Goal: Task Accomplishment & Management: Manage account settings

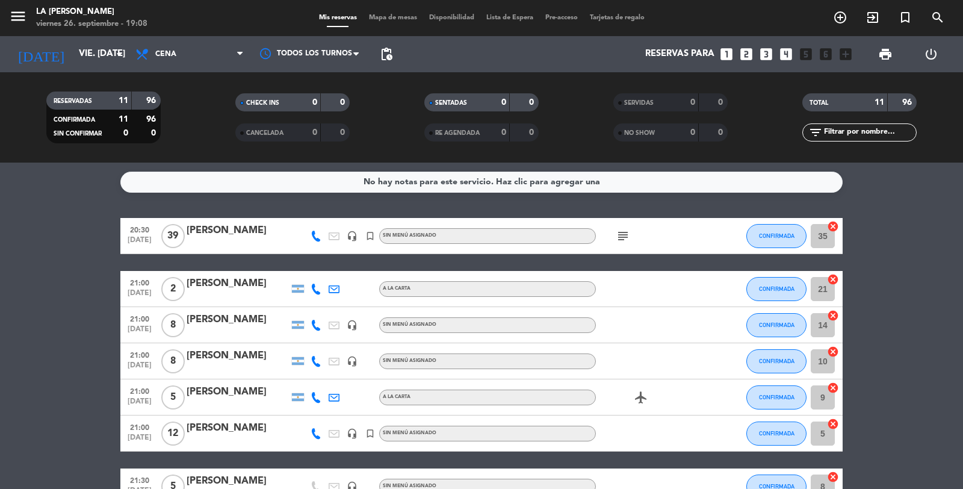
click at [250, 359] on div "[PERSON_NAME]" at bounding box center [238, 356] width 102 height 16
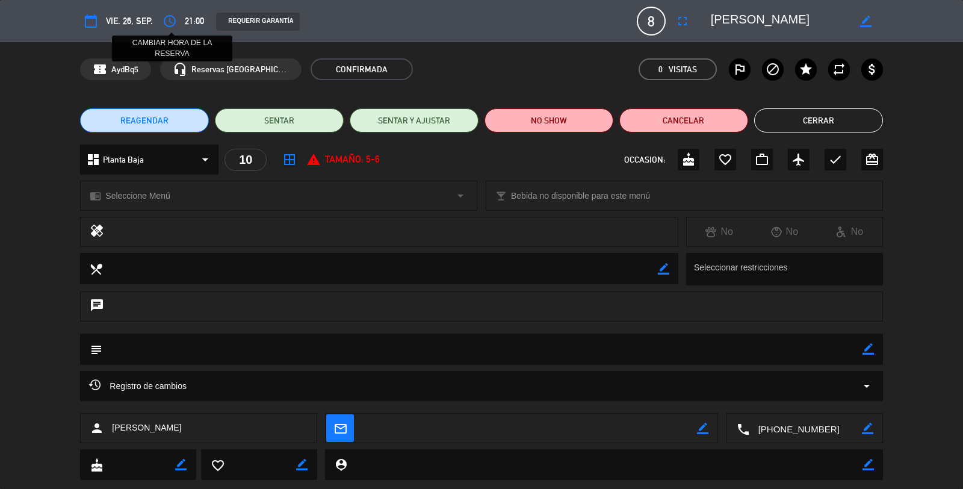
click at [170, 16] on icon "access_time" at bounding box center [169, 21] width 14 height 14
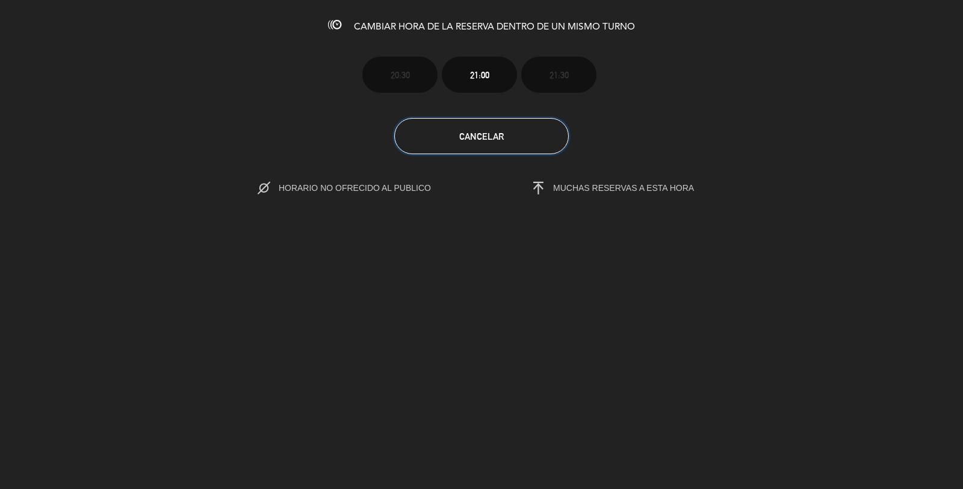
click at [487, 131] on span "Cancelar" at bounding box center [481, 136] width 45 height 10
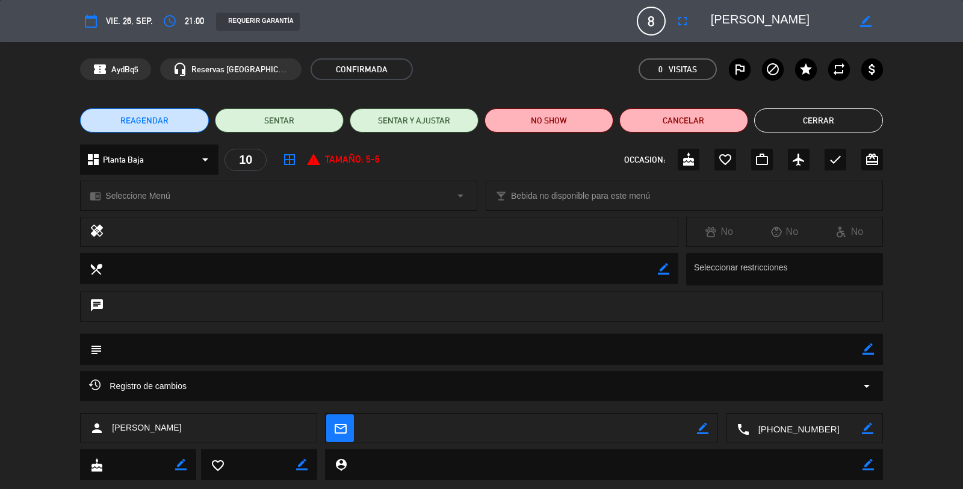
click at [871, 348] on icon "border_color" at bounding box center [867, 348] width 11 height 11
click at [576, 347] on textarea at bounding box center [482, 348] width 760 height 31
type textarea "21 30 hs"
click at [868, 351] on icon at bounding box center [867, 348] width 11 height 11
click at [796, 119] on button "Cerrar" at bounding box center [818, 120] width 129 height 24
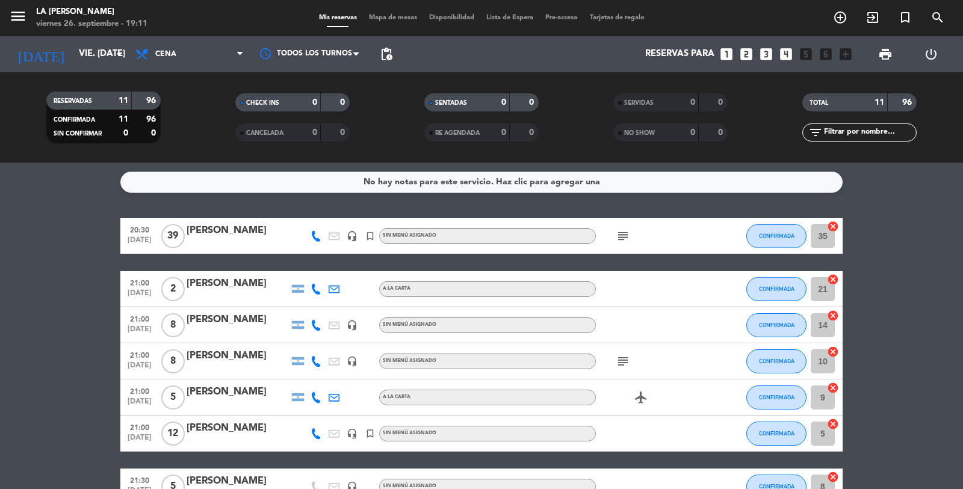
click at [400, 18] on span "Mapa de mesas" at bounding box center [393, 17] width 60 height 7
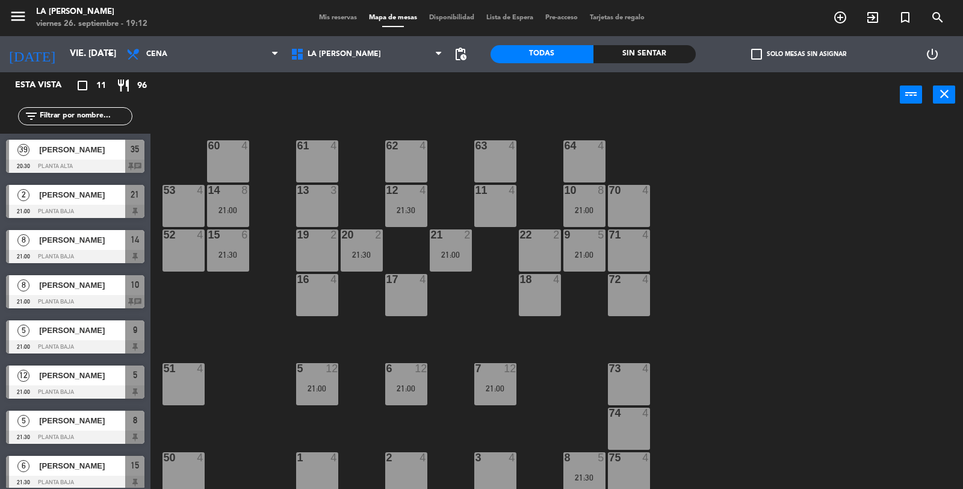
click at [333, 18] on span "Mis reservas" at bounding box center [338, 17] width 50 height 7
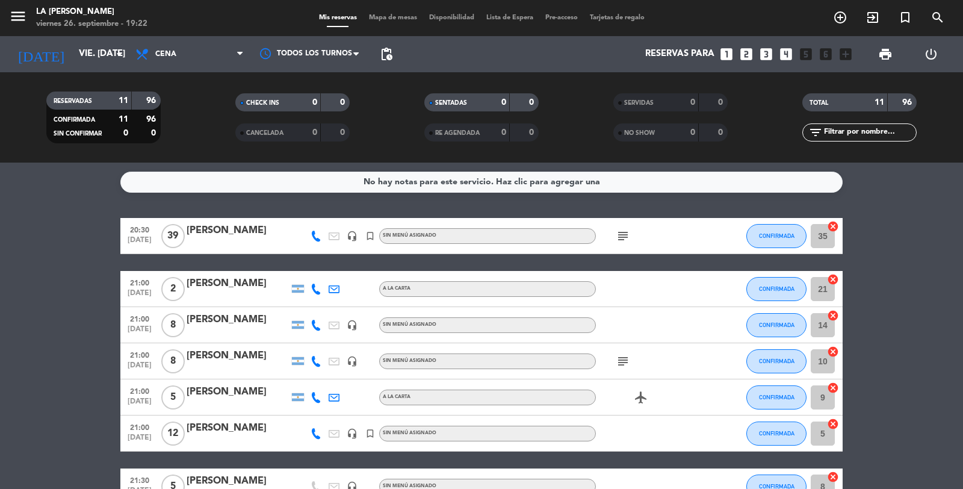
click at [235, 422] on div "[PERSON_NAME]" at bounding box center [238, 428] width 102 height 16
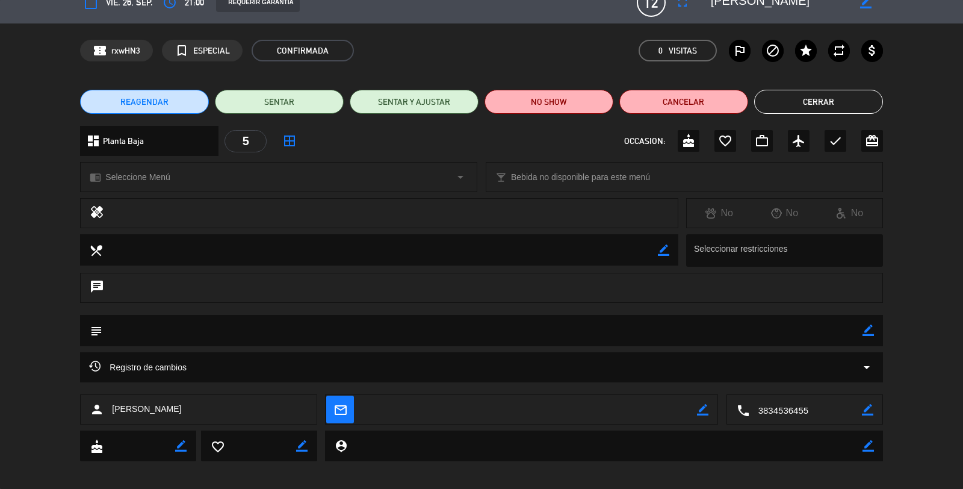
scroll to position [27, 0]
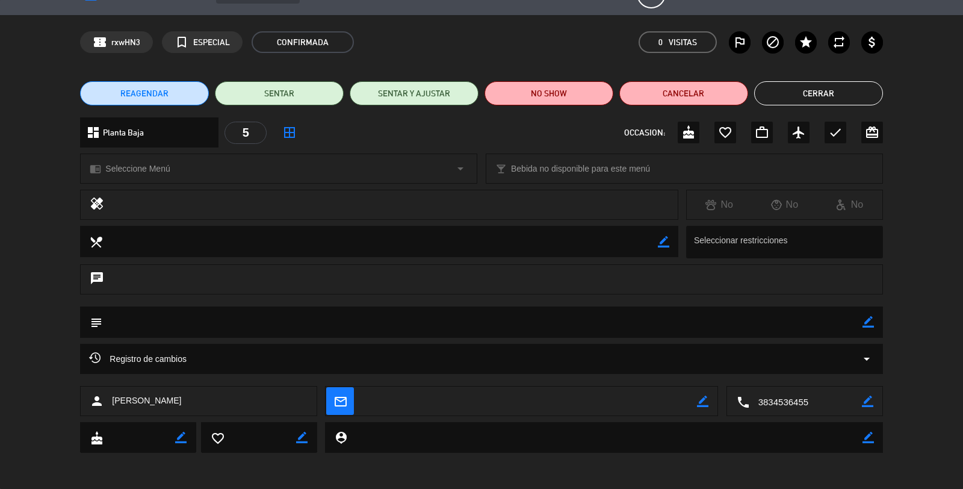
click at [809, 97] on button "Cerrar" at bounding box center [818, 93] width 129 height 24
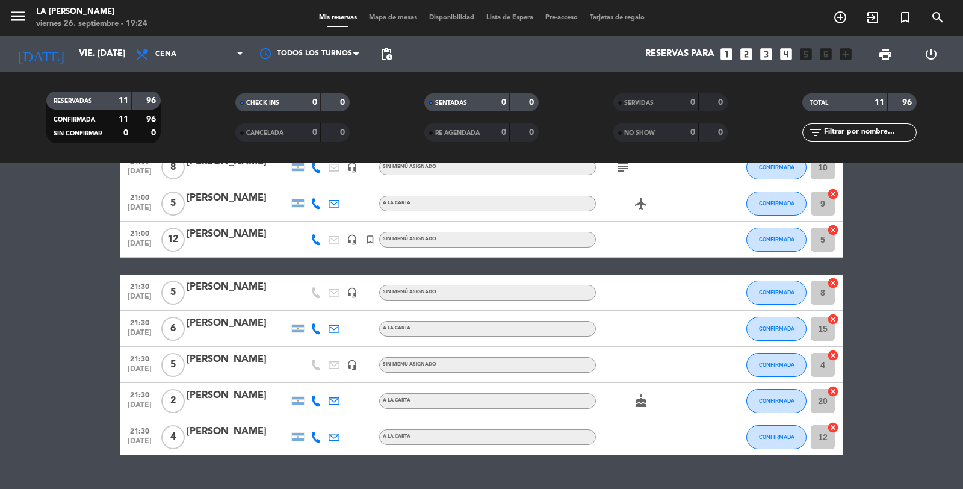
scroll to position [200, 0]
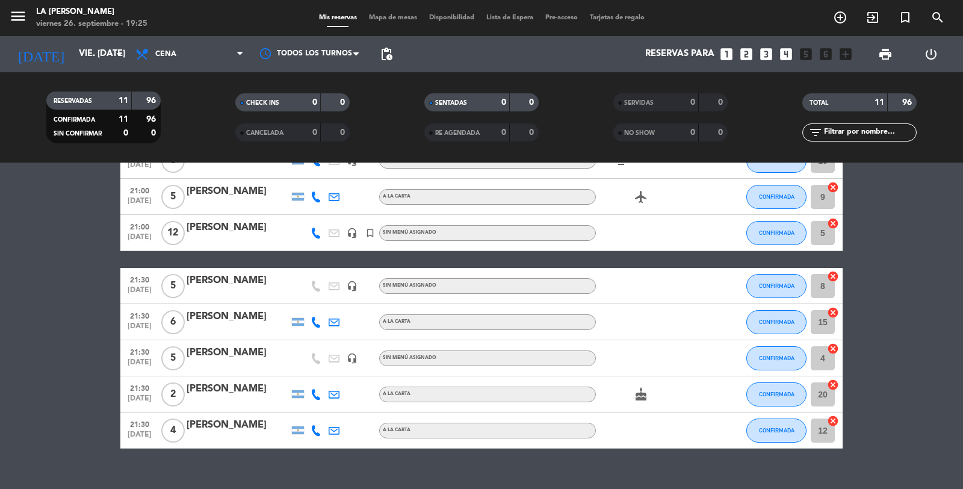
click at [238, 232] on div "[PERSON_NAME]" at bounding box center [238, 228] width 102 height 16
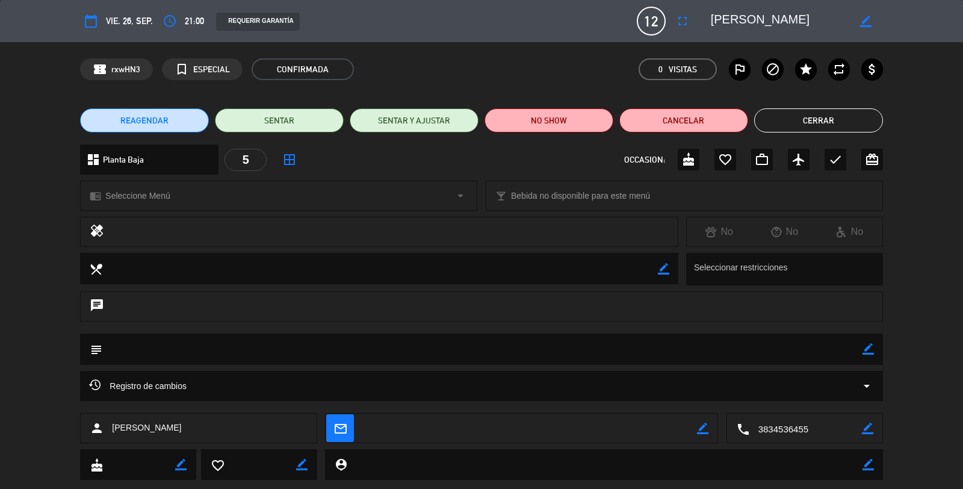
click at [808, 121] on button "Cerrar" at bounding box center [818, 120] width 129 height 24
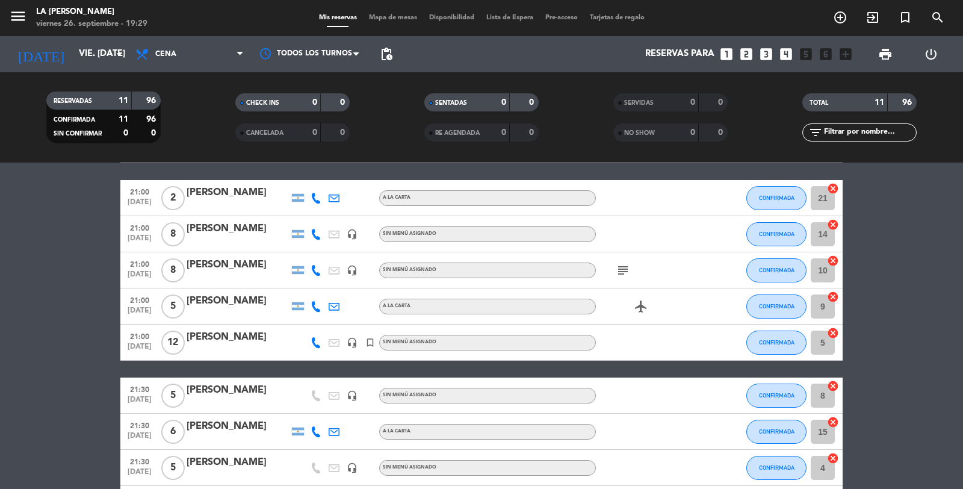
scroll to position [0, 0]
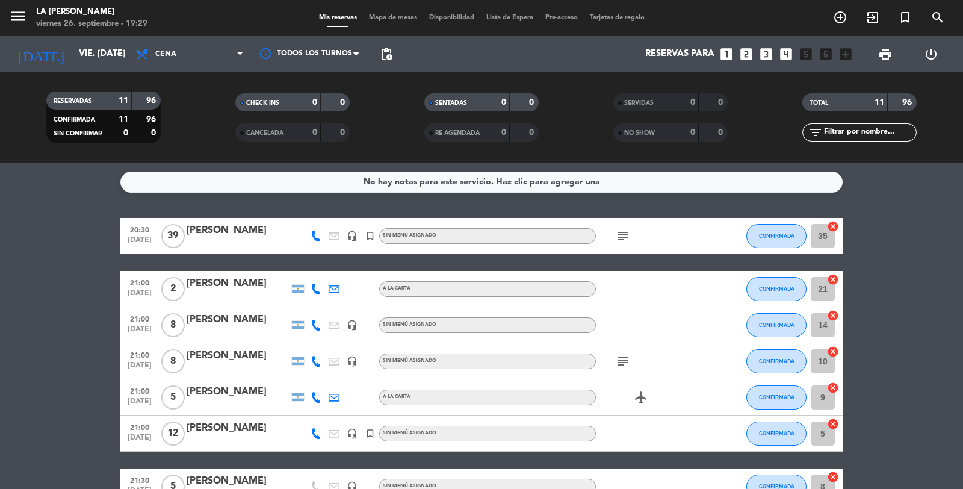
click at [243, 229] on div "[PERSON_NAME]" at bounding box center [238, 231] width 102 height 16
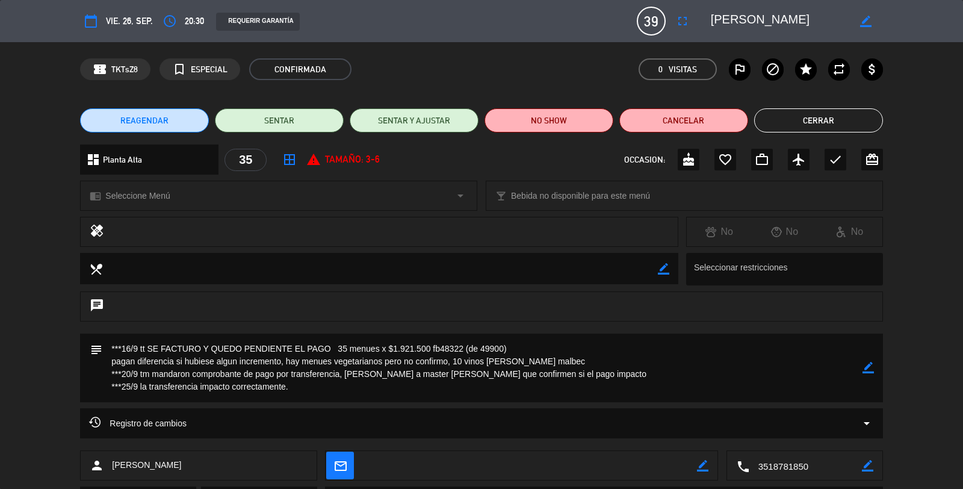
click at [802, 129] on button "Cerrar" at bounding box center [818, 120] width 129 height 24
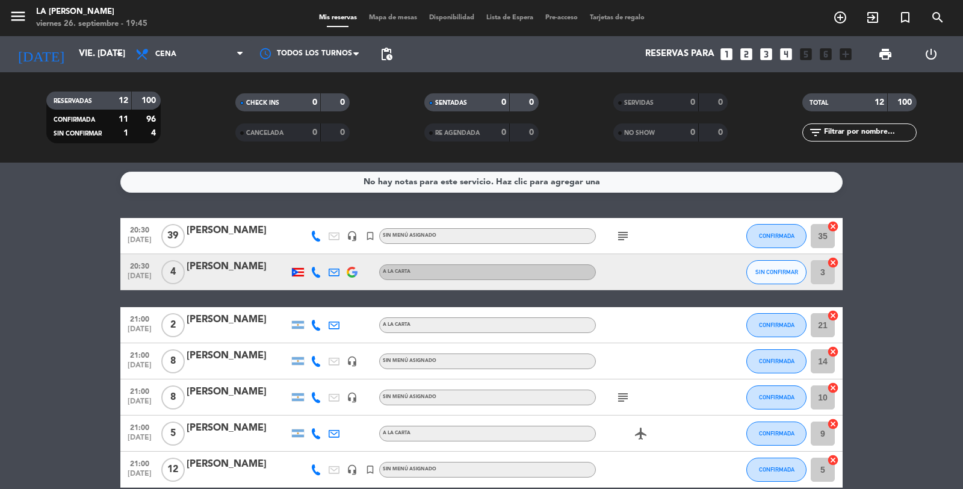
click at [785, 51] on icon "looks_4" at bounding box center [786, 54] width 16 height 16
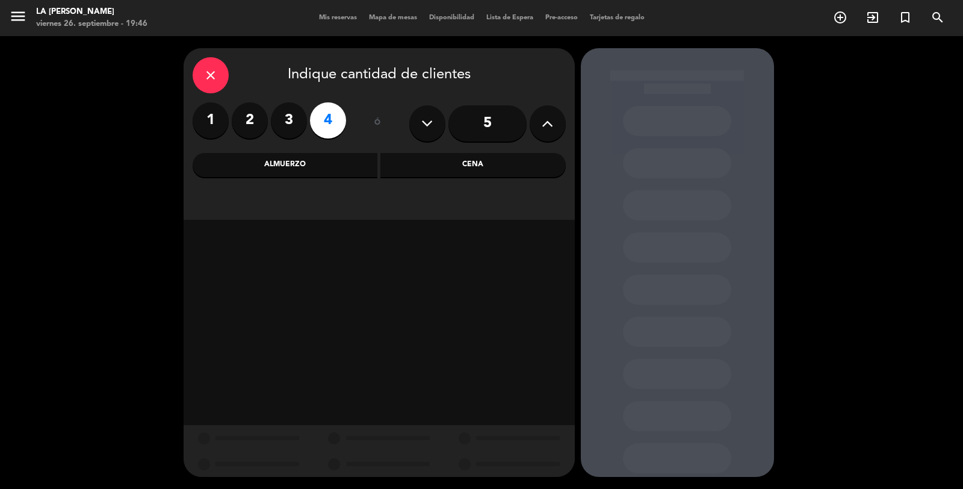
click at [389, 170] on div "Cena" at bounding box center [472, 165] width 185 height 24
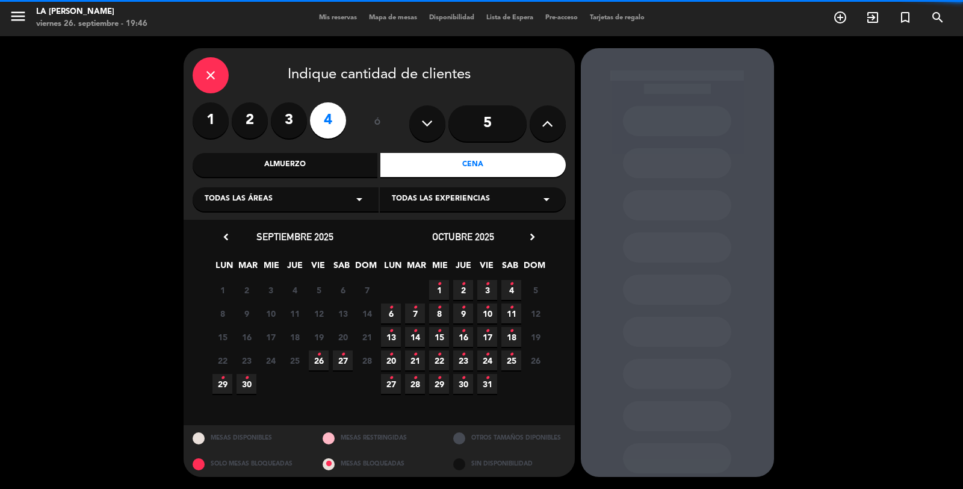
click at [324, 196] on div "Todas las áreas arrow_drop_down" at bounding box center [286, 199] width 186 height 24
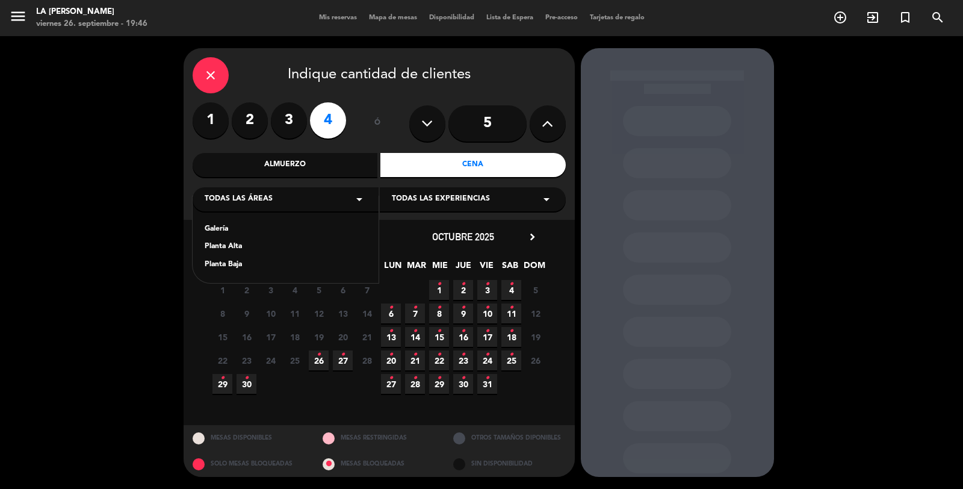
click at [224, 261] on div "Planta Baja" at bounding box center [286, 265] width 162 height 12
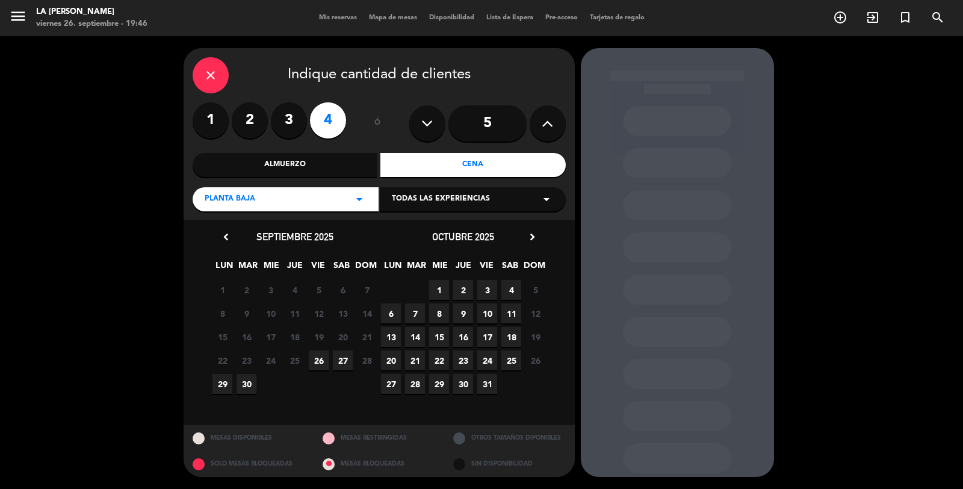
click at [322, 356] on span "26" at bounding box center [319, 360] width 20 height 20
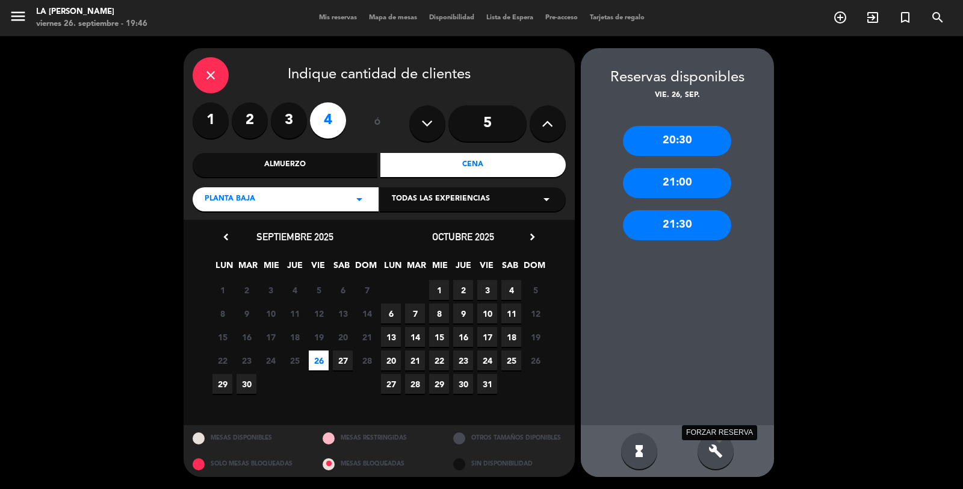
click at [714, 447] on icon "build" at bounding box center [715, 451] width 14 height 14
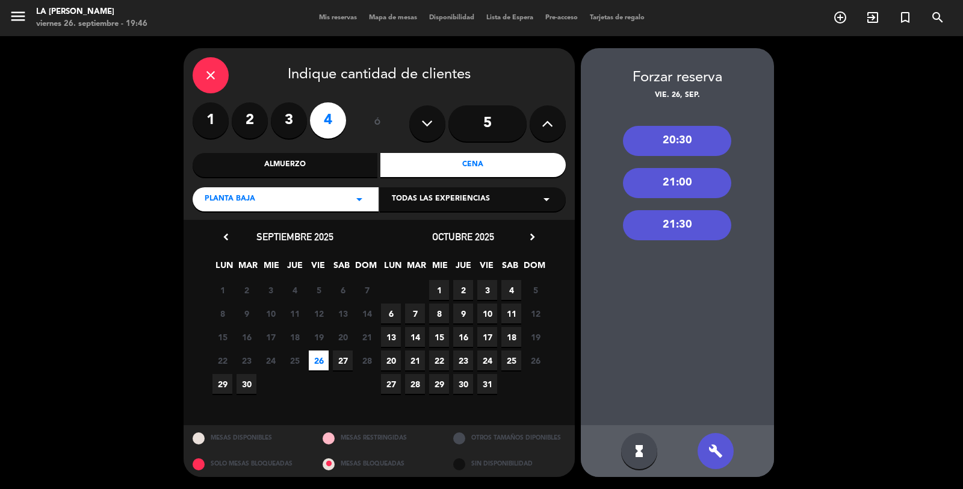
click at [673, 215] on div "21:30" at bounding box center [677, 225] width 108 height 30
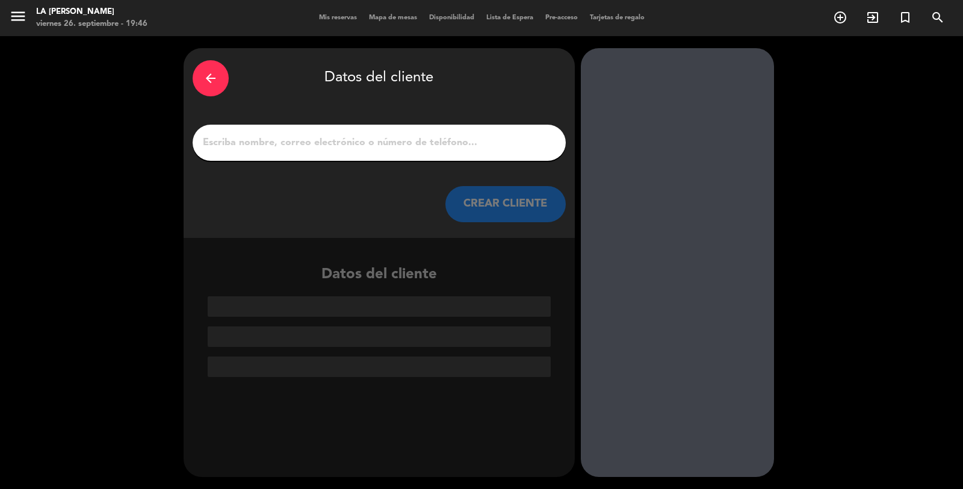
click at [442, 140] on input "1" at bounding box center [379, 142] width 355 height 17
click at [474, 140] on input "1" at bounding box center [379, 142] width 355 height 17
click at [371, 122] on div "arrow_back Datos del cliente CREAR CLIENTE" at bounding box center [379, 143] width 391 height 190
click at [367, 125] on div at bounding box center [379, 143] width 373 height 36
click at [365, 125] on div at bounding box center [379, 143] width 373 height 36
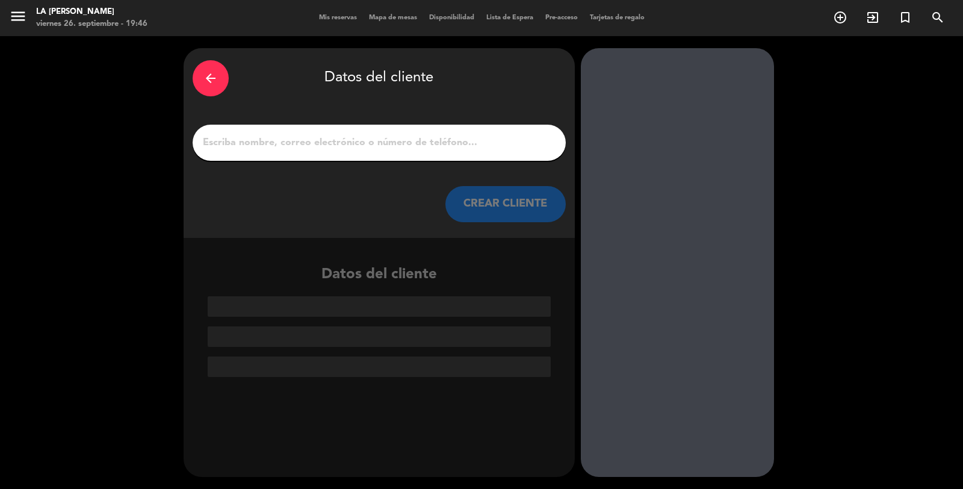
click at [388, 123] on div "arrow_back Datos del cliente CREAR CLIENTE" at bounding box center [379, 143] width 391 height 190
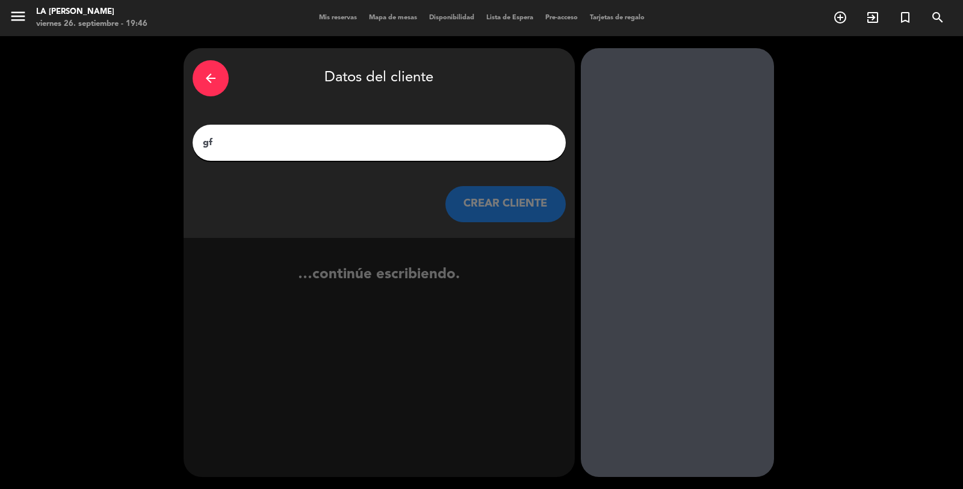
click at [381, 138] on input "gf" at bounding box center [379, 142] width 355 height 17
type input "g"
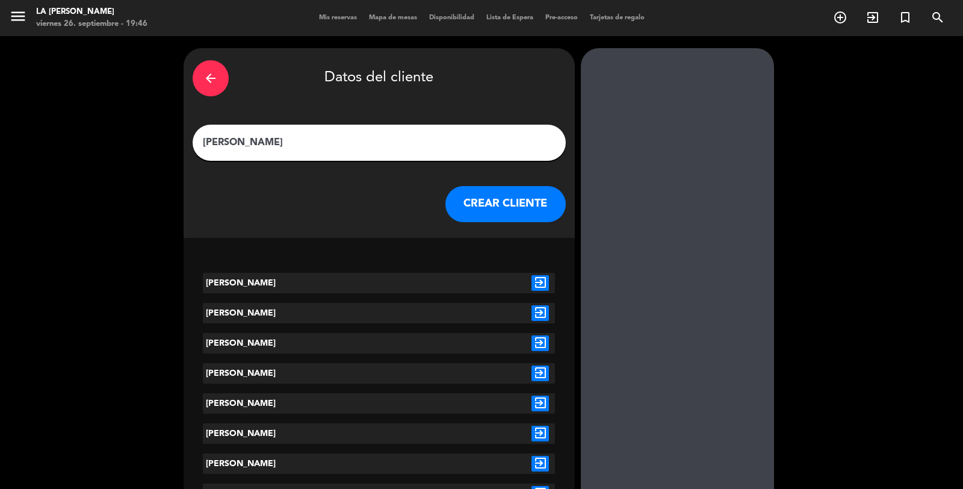
type input "[PERSON_NAME]"
click at [500, 194] on button "CREAR CLIENTE" at bounding box center [505, 204] width 120 height 36
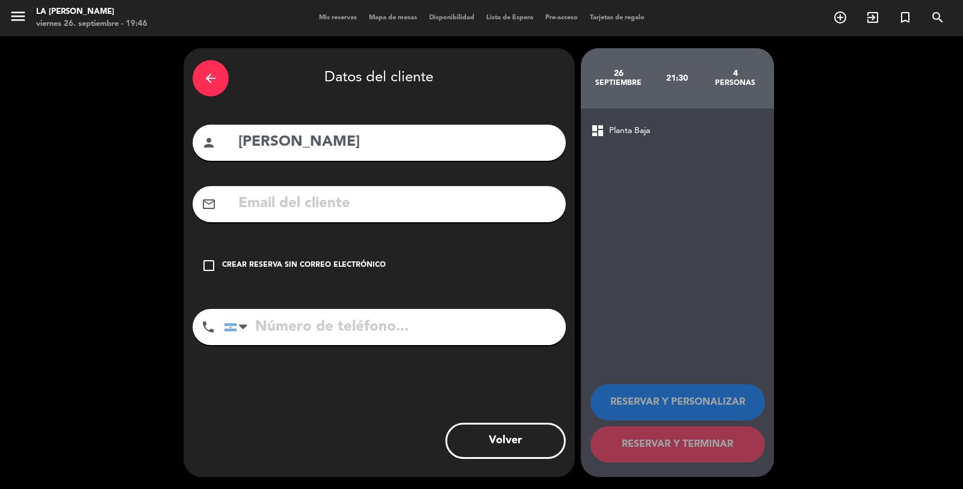
click at [371, 265] on div "Crear reserva sin correo electrónico" at bounding box center [304, 265] width 164 height 12
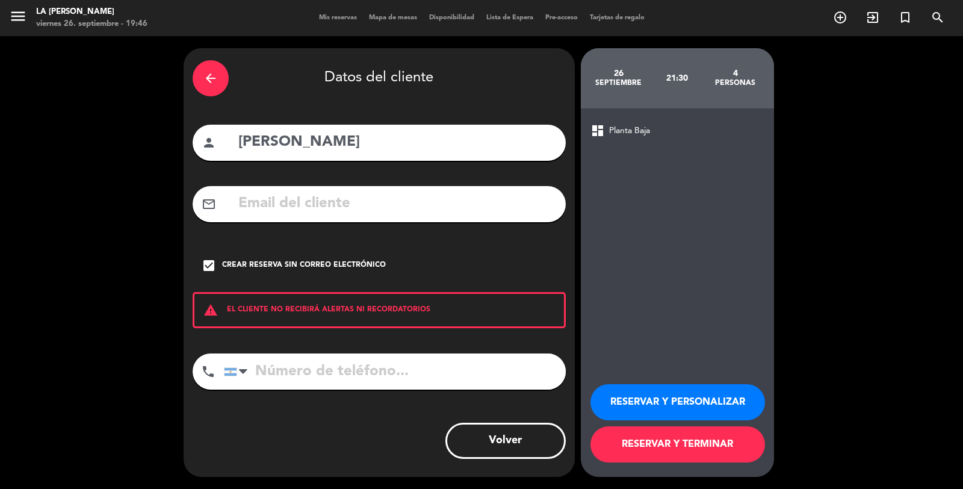
click at [625, 440] on button "RESERVAR Y TERMINAR" at bounding box center [677, 444] width 175 height 36
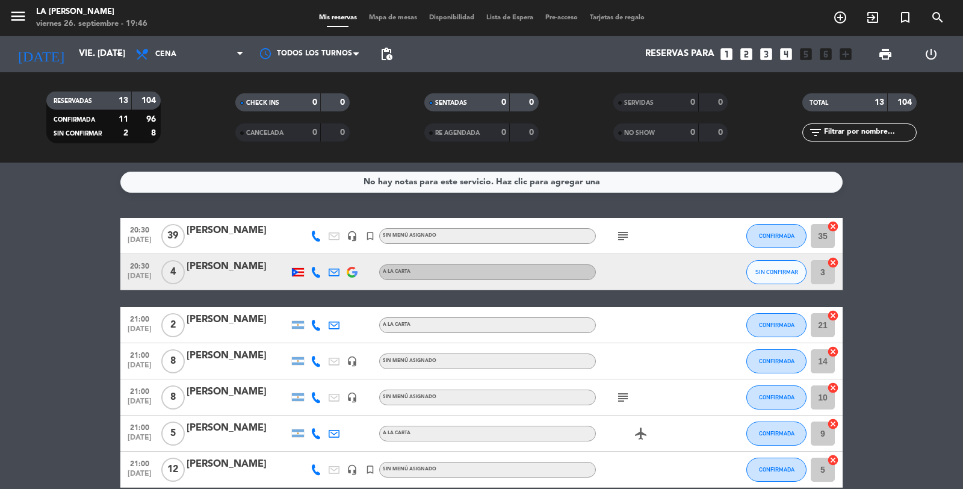
click at [831, 262] on icon "cancel" at bounding box center [833, 262] width 12 height 12
click at [826, 268] on icon "border_all" at bounding box center [824, 272] width 14 height 14
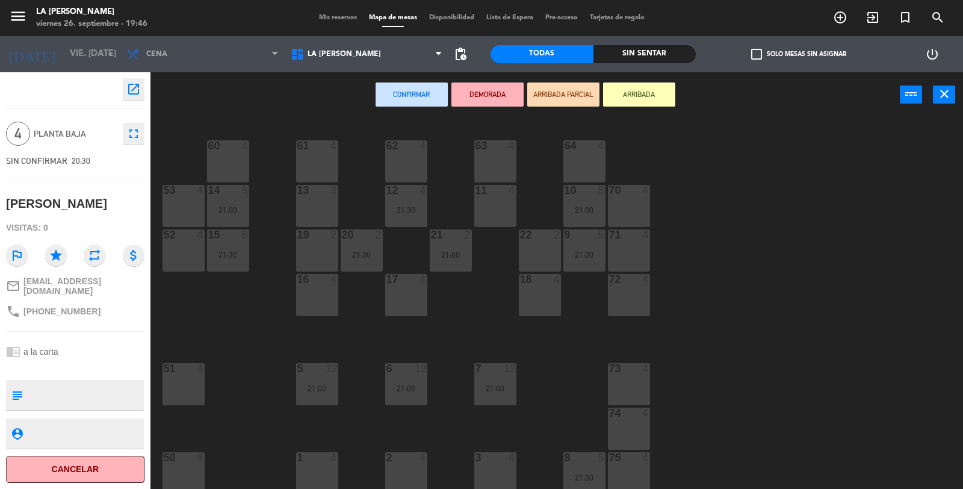
click at [533, 291] on div "18 4" at bounding box center [540, 295] width 42 height 42
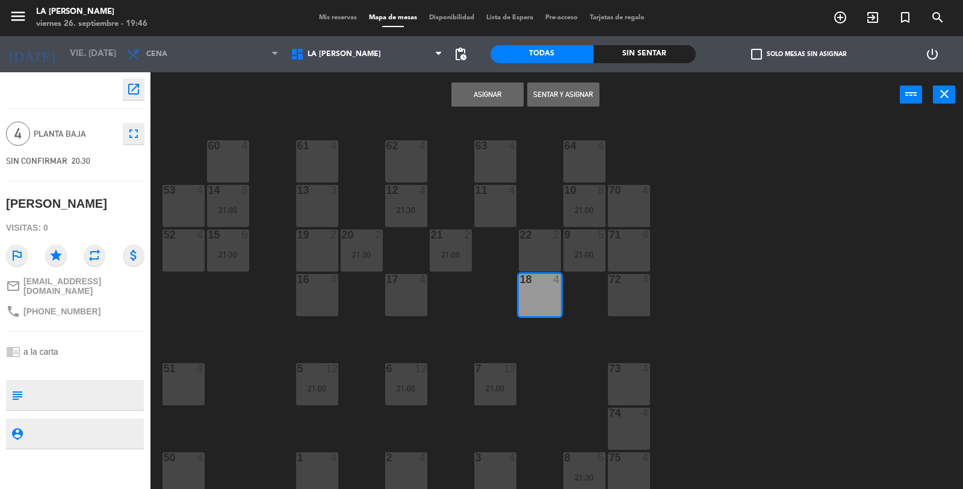
click at [480, 92] on button "Asignar" at bounding box center [487, 94] width 72 height 24
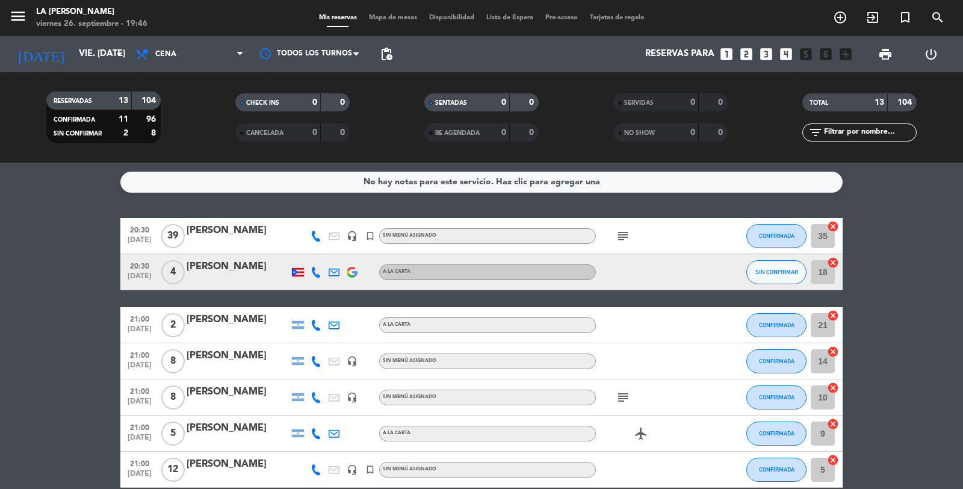
scroll to position [200, 0]
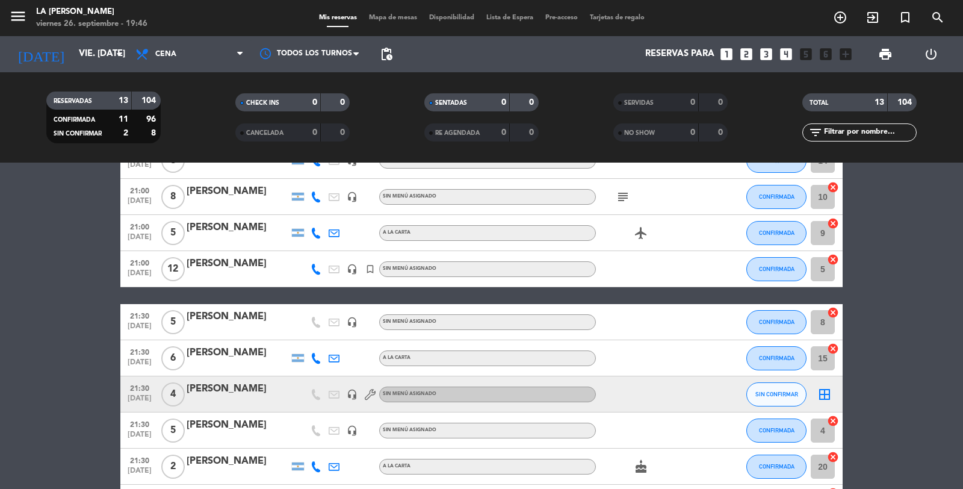
click at [825, 392] on icon "border_all" at bounding box center [824, 394] width 14 height 14
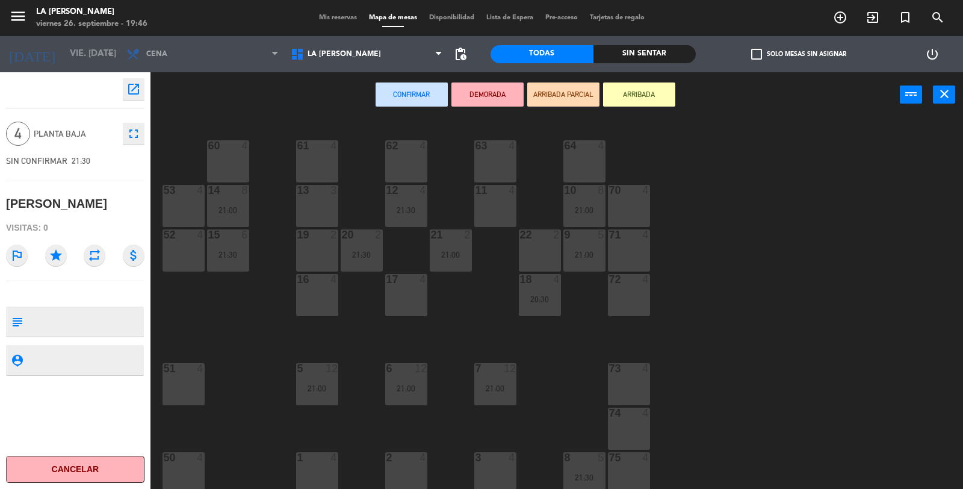
click at [488, 190] on div at bounding box center [495, 190] width 20 height 11
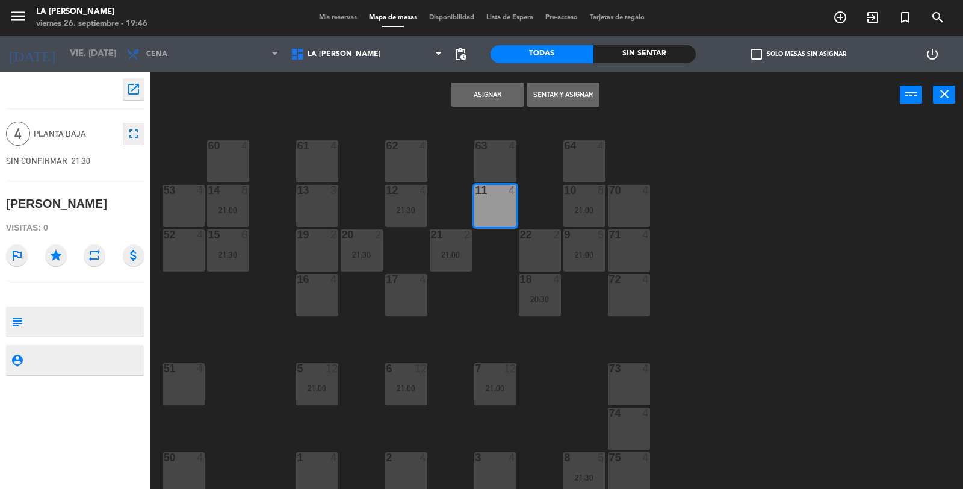
click at [485, 95] on button "Asignar" at bounding box center [487, 94] width 72 height 24
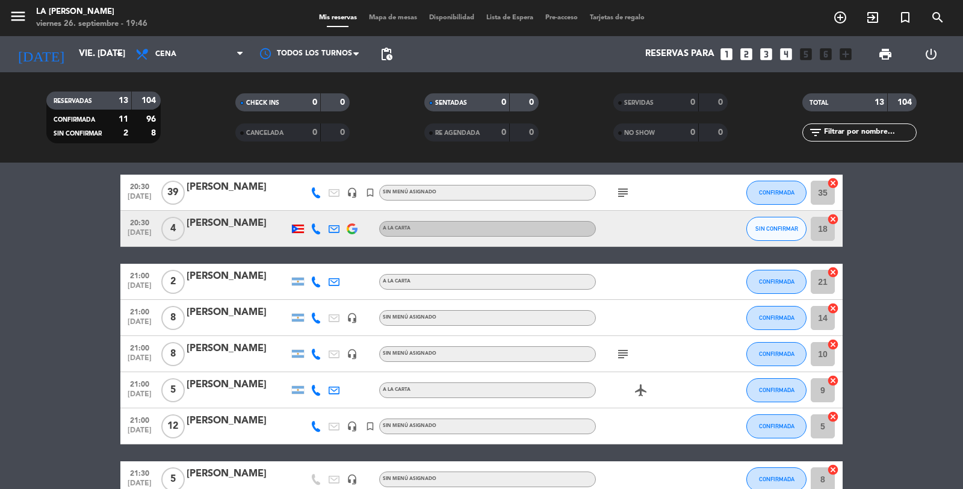
scroll to position [67, 0]
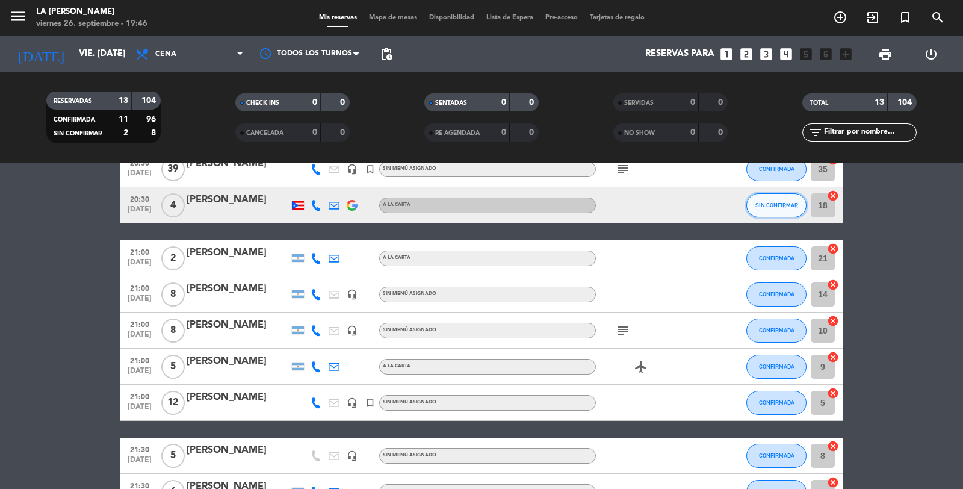
click at [767, 203] on span "SIN CONFIRMAR" at bounding box center [776, 205] width 43 height 7
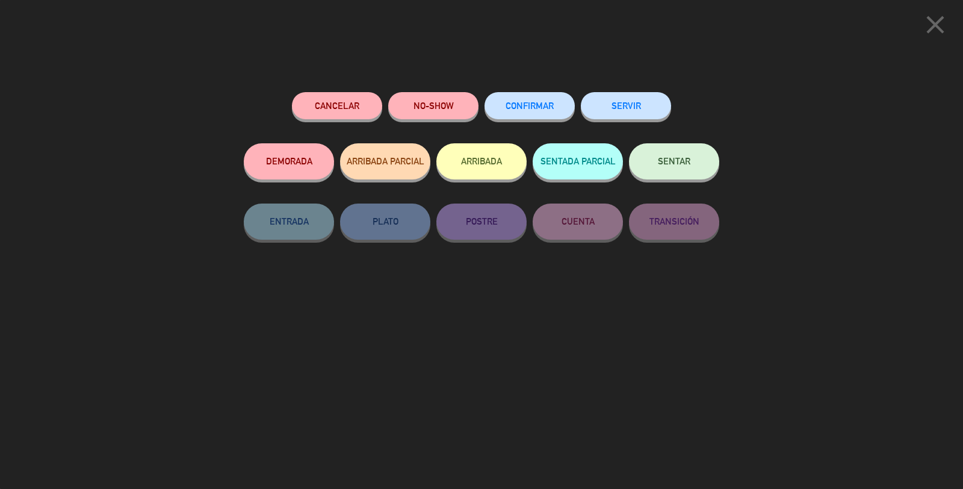
click at [527, 105] on span "CONFIRMAR" at bounding box center [530, 106] width 48 height 10
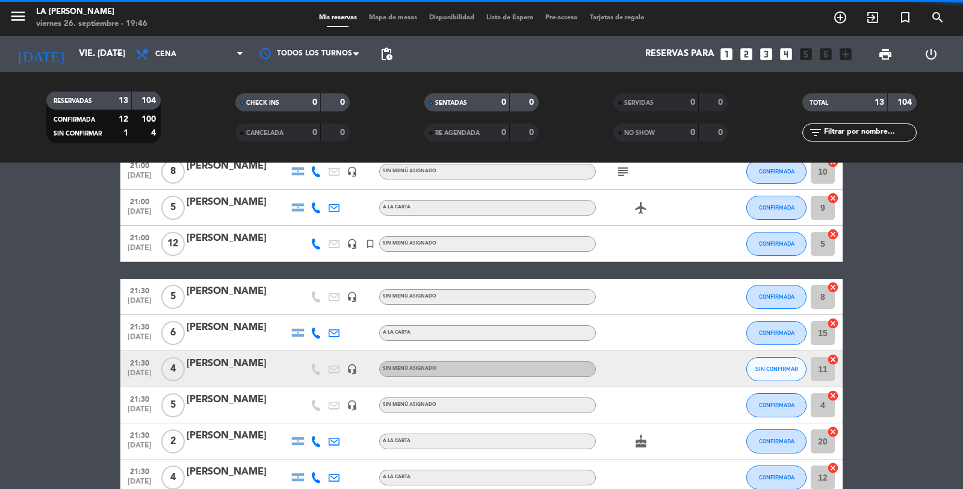
scroll to position [267, 0]
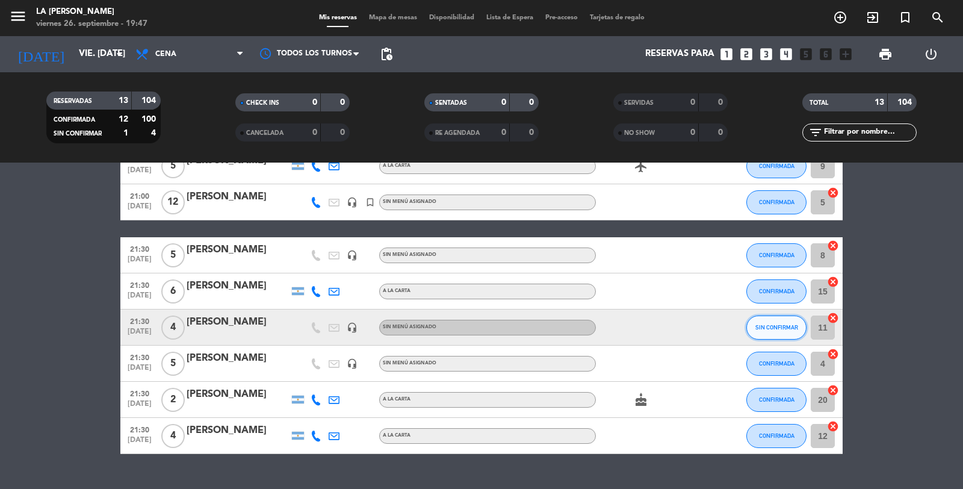
click at [763, 324] on span "SIN CONFIRMAR" at bounding box center [776, 327] width 43 height 7
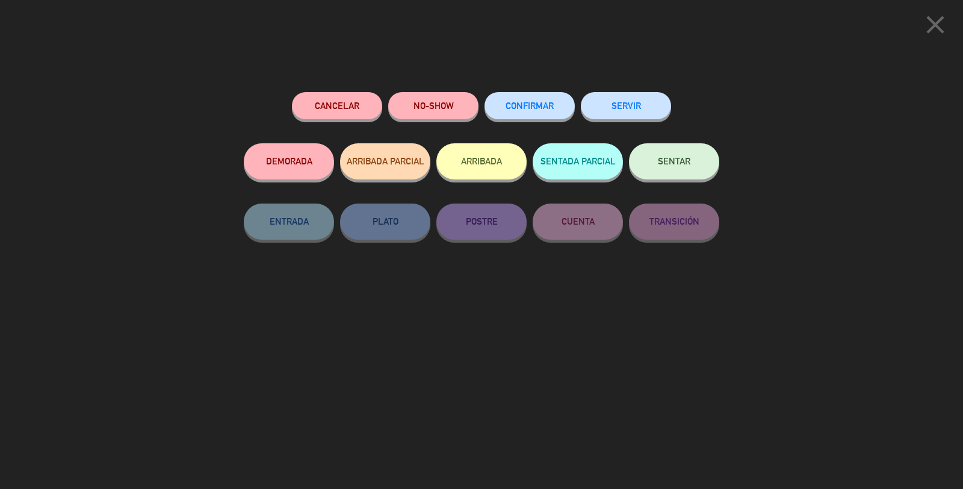
click at [540, 109] on span "CONFIRMAR" at bounding box center [530, 106] width 48 height 10
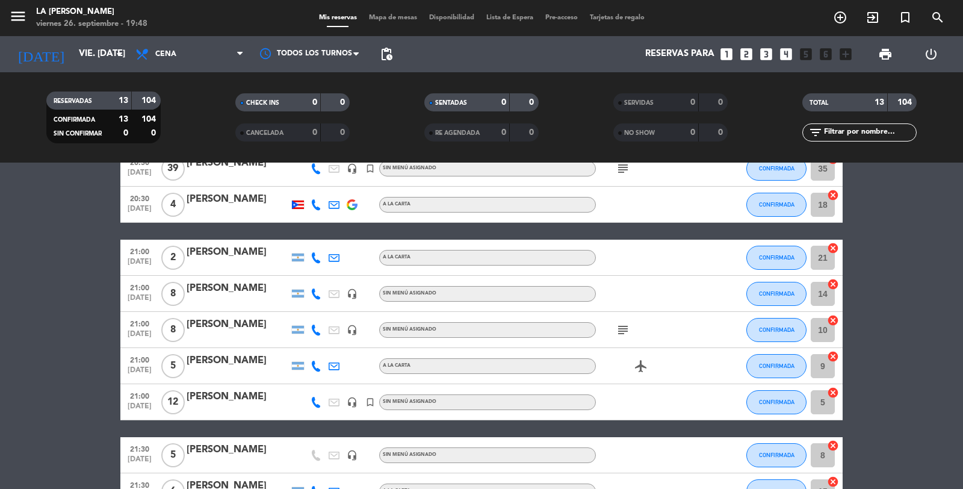
scroll to position [67, 0]
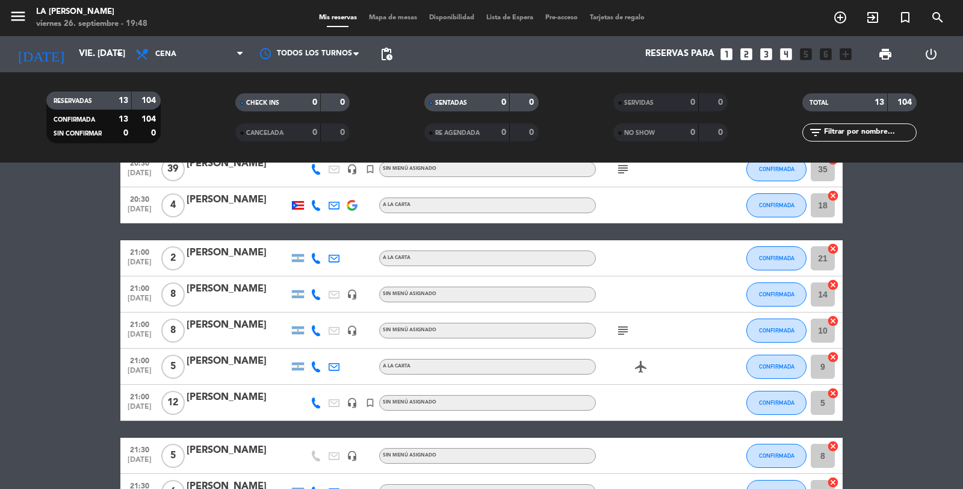
click at [622, 327] on icon "subject" at bounding box center [623, 330] width 14 height 14
click at [680, 327] on div "subject 21 30 hs" at bounding box center [650, 330] width 108 height 36
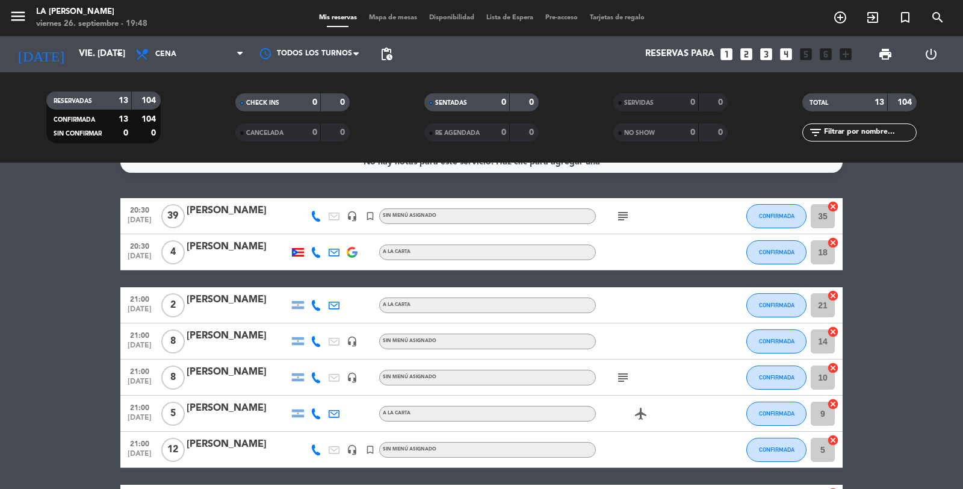
scroll to position [0, 0]
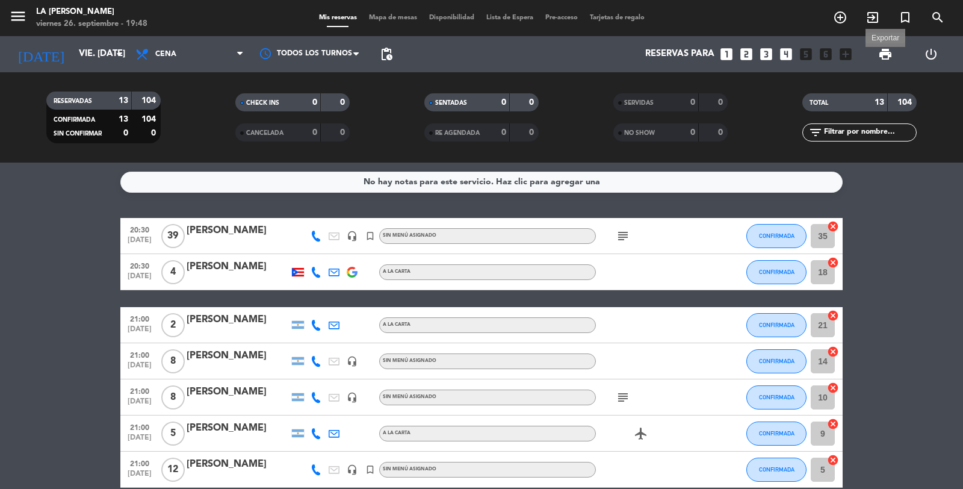
click at [885, 55] on span "print" at bounding box center [885, 54] width 14 height 14
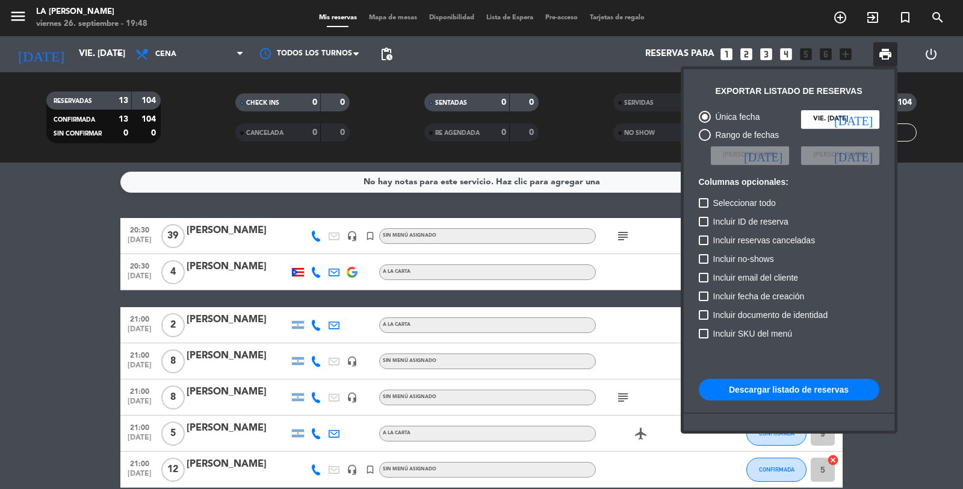
click at [793, 390] on button "Descargar listado de reservas" at bounding box center [789, 390] width 181 height 22
click at [914, 244] on div at bounding box center [481, 244] width 963 height 489
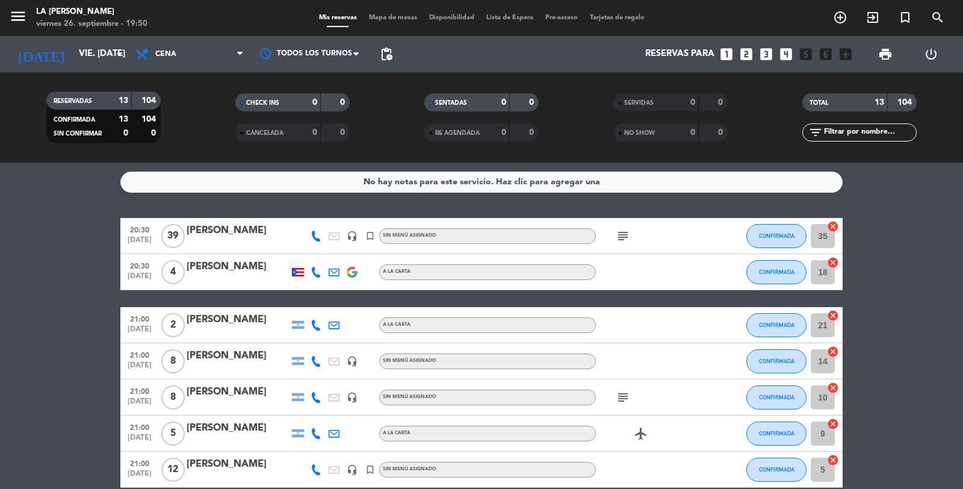
click at [401, 14] on span "Mapa de mesas" at bounding box center [393, 17] width 60 height 7
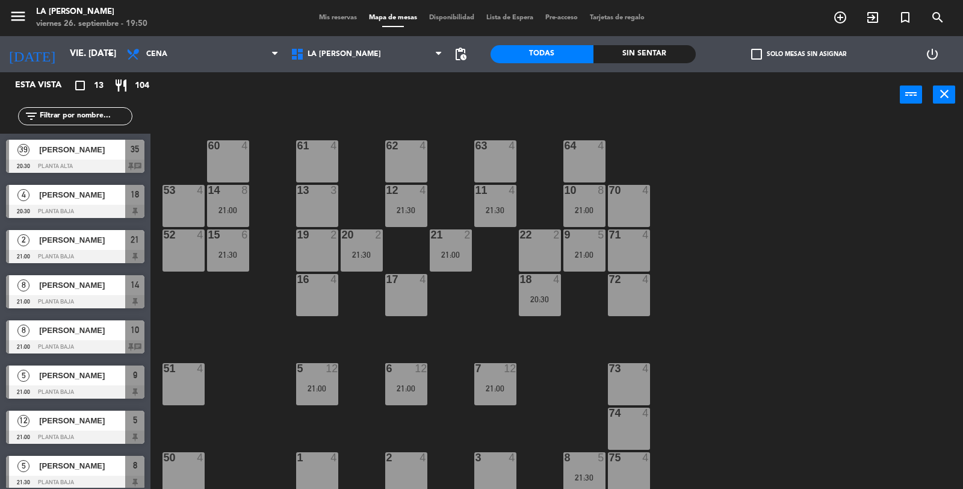
click at [339, 15] on span "Mis reservas" at bounding box center [338, 17] width 50 height 7
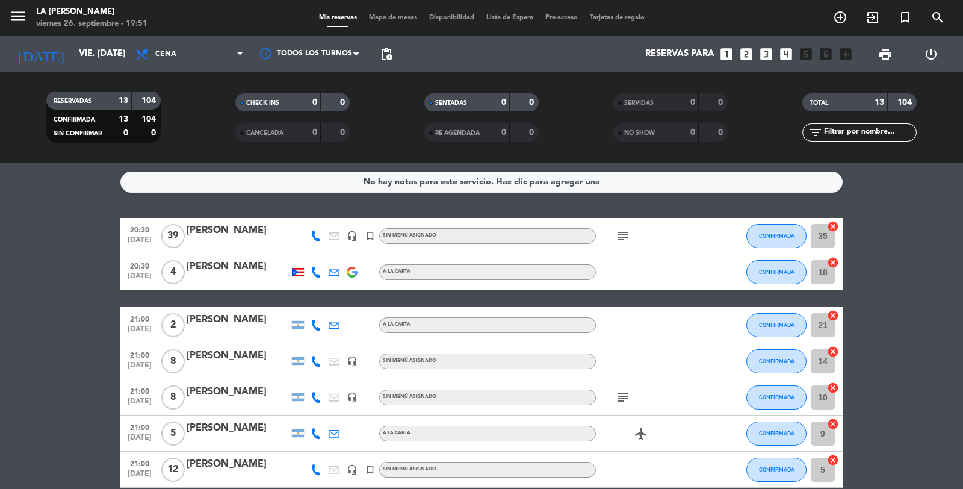
click at [237, 241] on div at bounding box center [238, 244] width 102 height 10
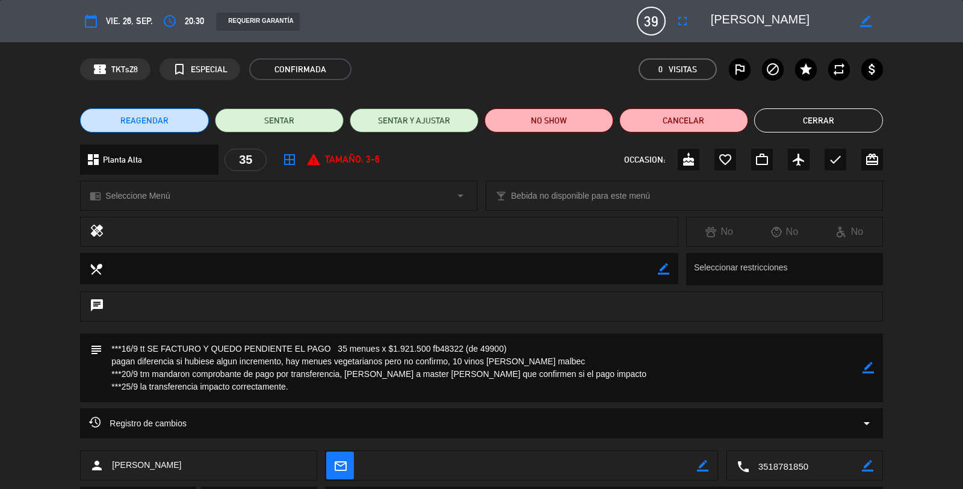
click at [829, 116] on button "Cerrar" at bounding box center [818, 120] width 129 height 24
